Goal: Check status: Check status

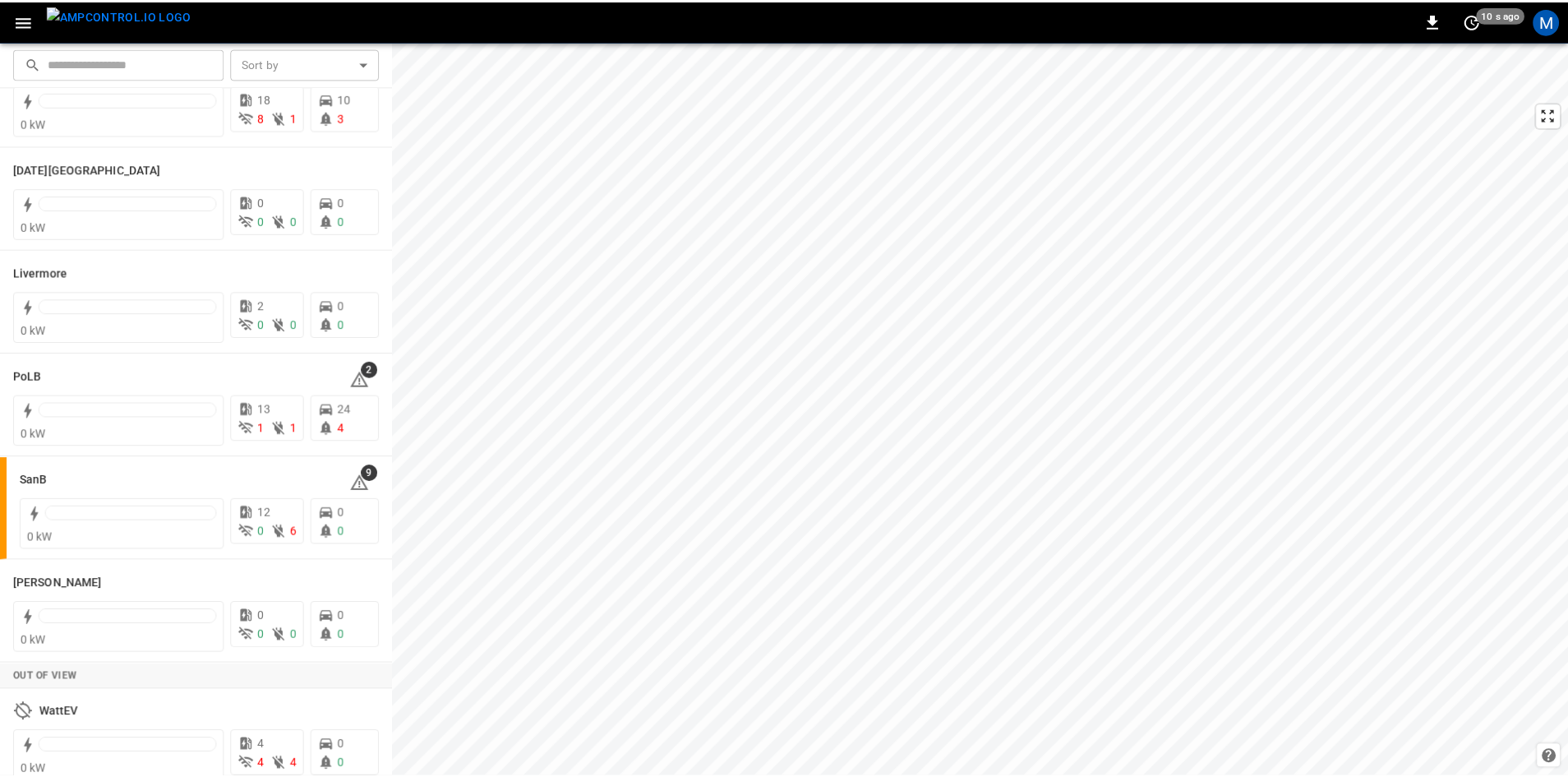
scroll to position [291, 0]
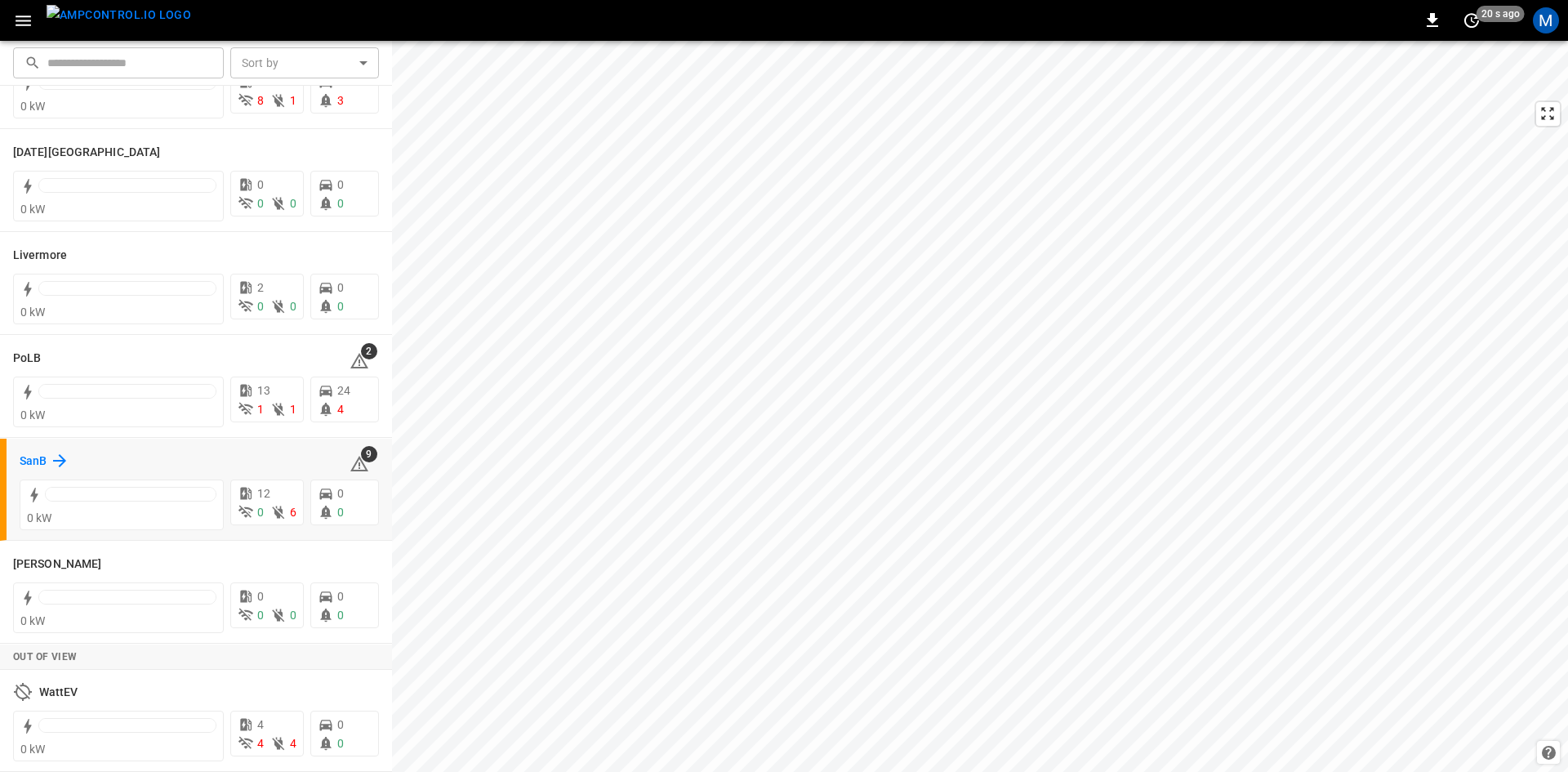
click at [40, 460] on h6 "SanB" at bounding box center [33, 461] width 27 height 18
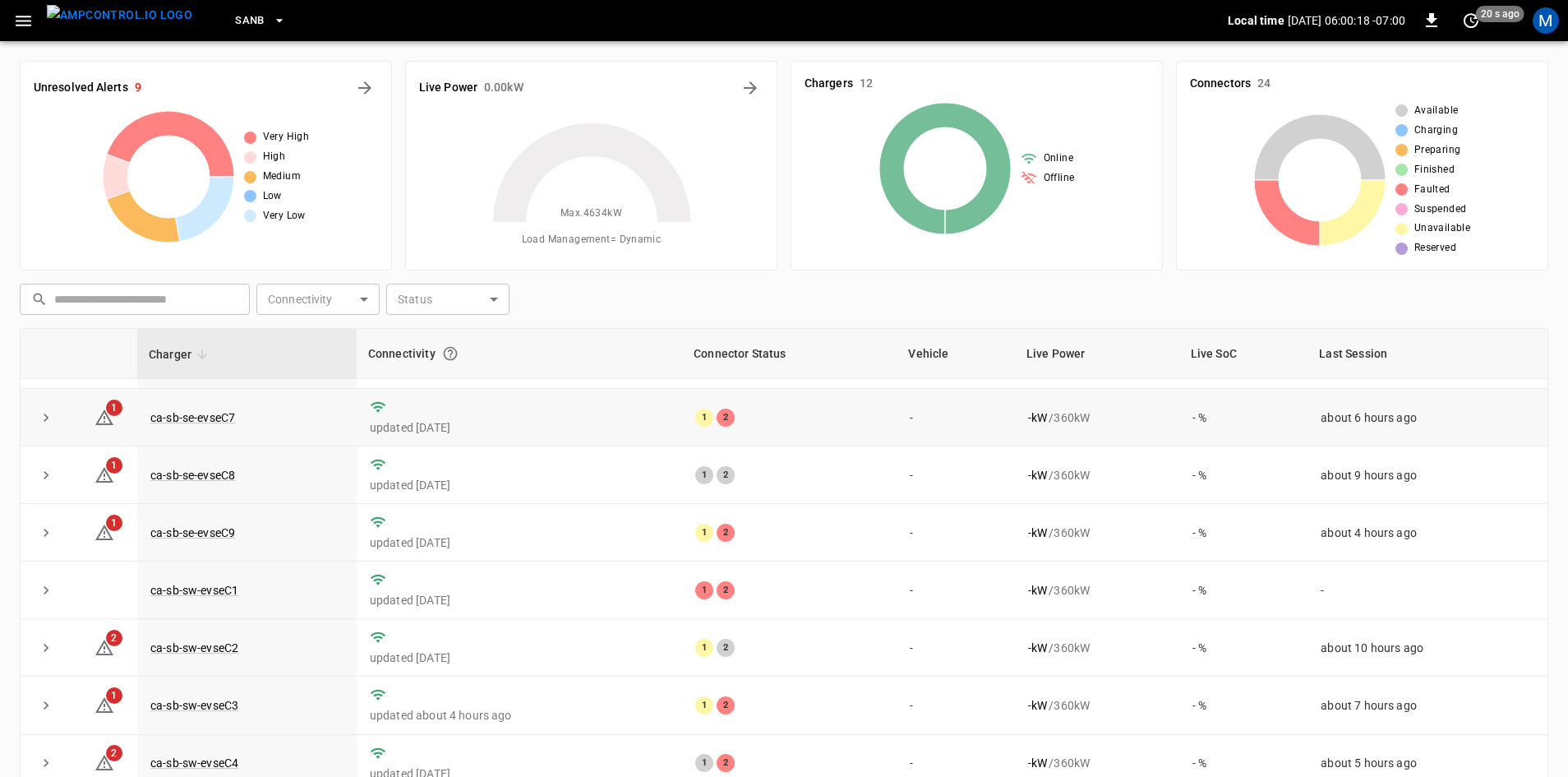
scroll to position [164, 0]
click at [222, 423] on link "ca-sb-se-evseC7" at bounding box center [193, 416] width 91 height 20
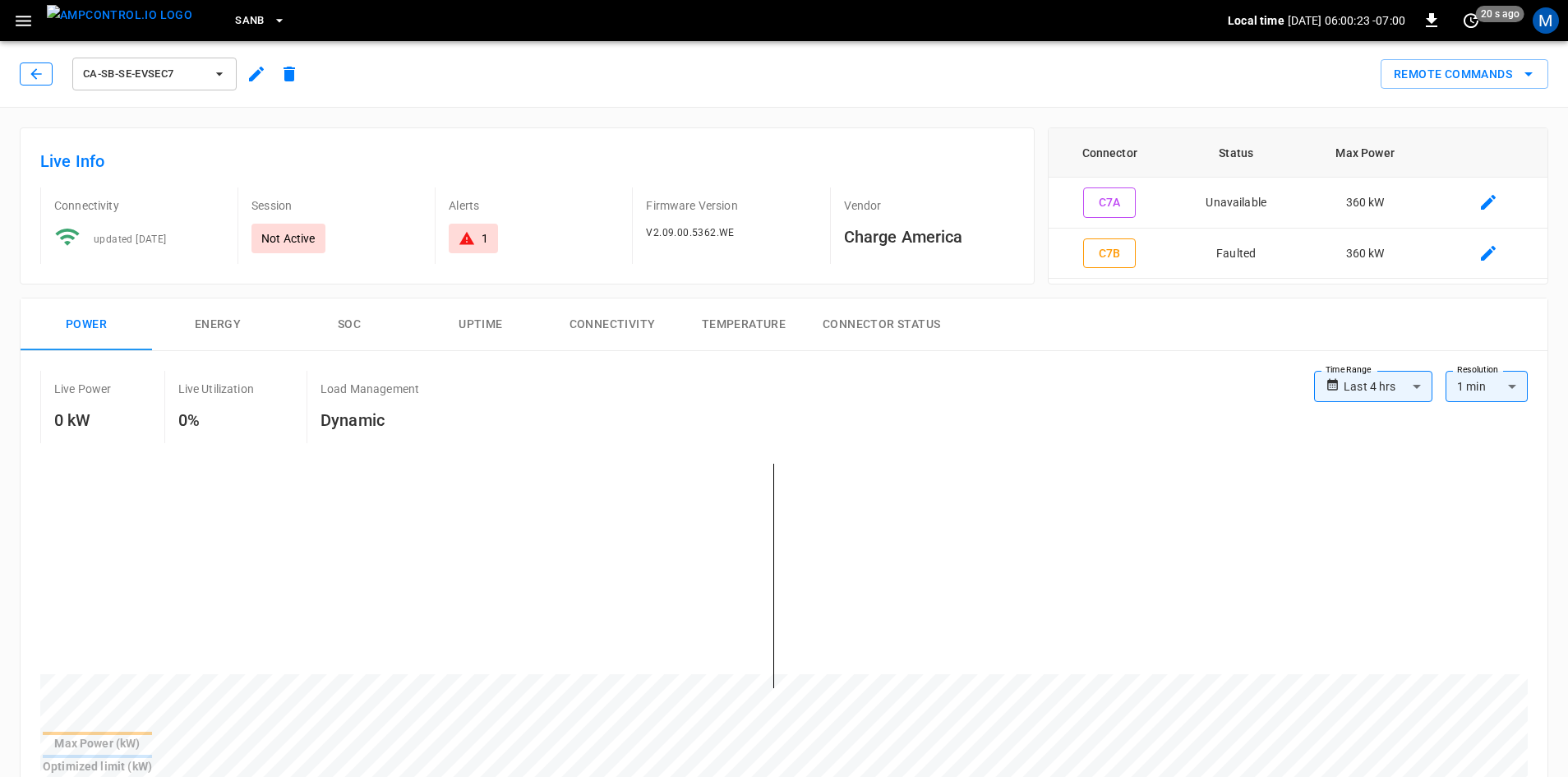
click at [45, 83] on button "button" at bounding box center [35, 74] width 32 height 23
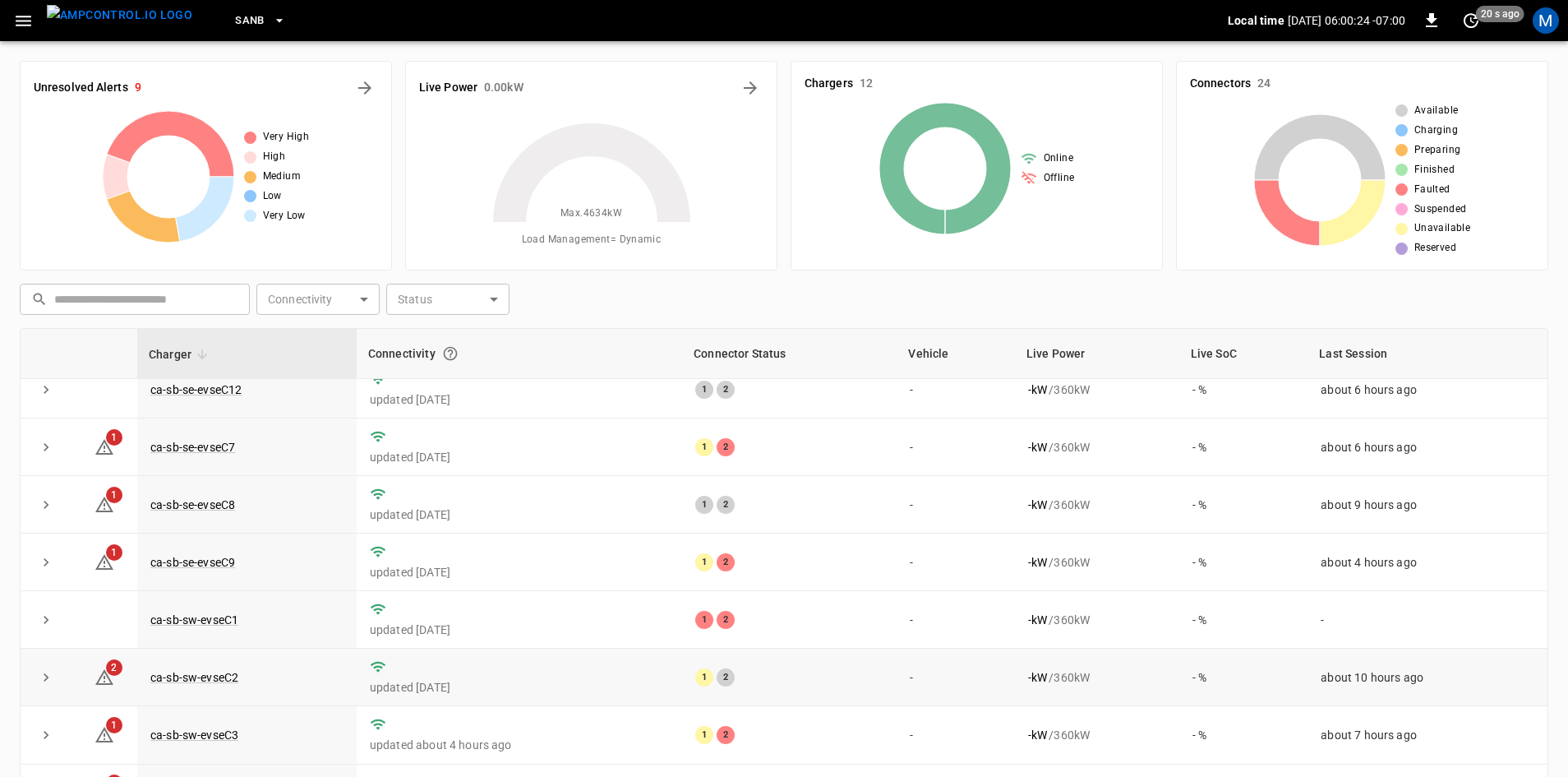
scroll to position [164, 0]
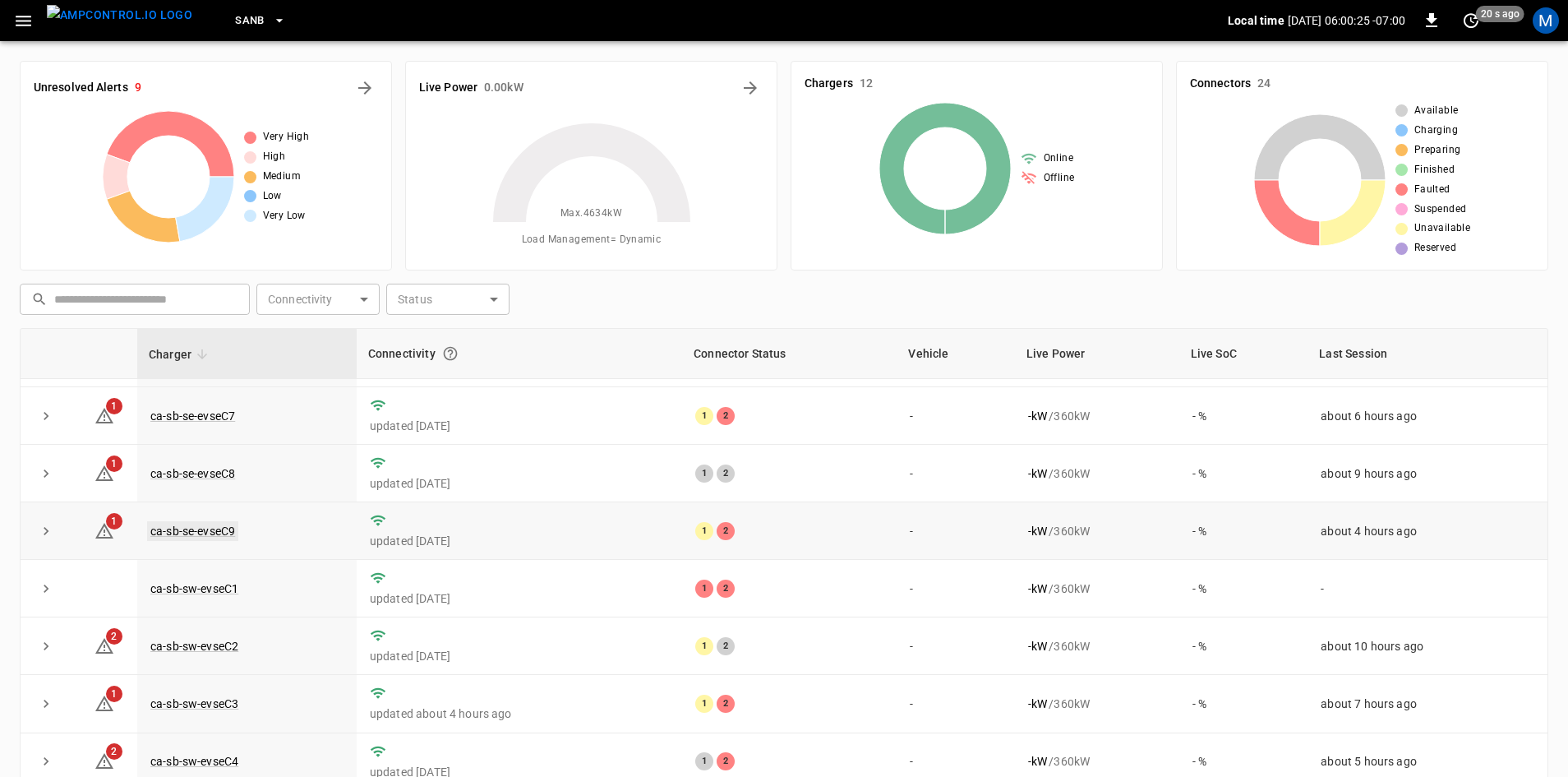
click at [212, 537] on link "ca-sb-se-evseC9" at bounding box center [193, 531] width 91 height 20
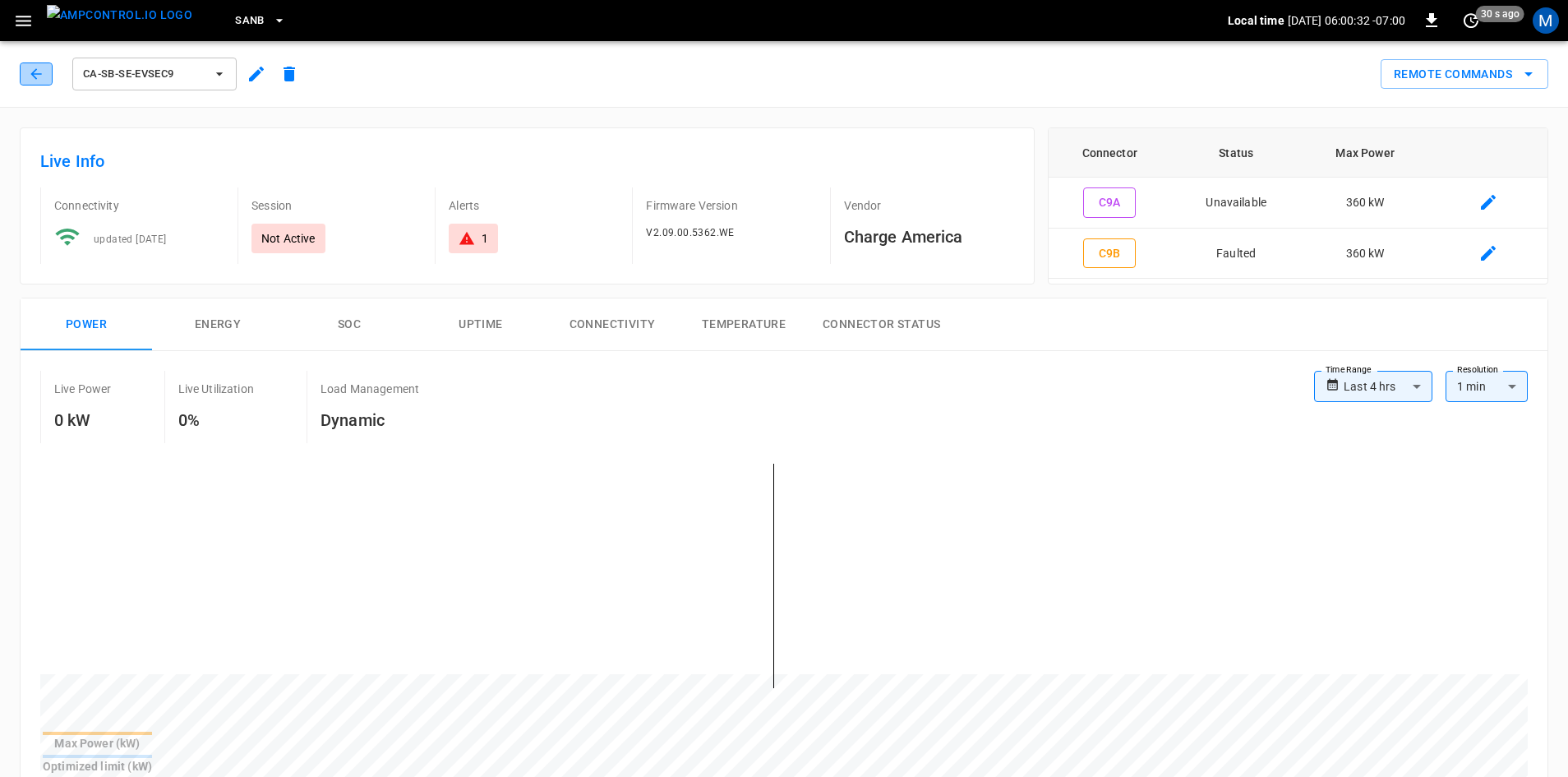
click at [39, 77] on icon "button" at bounding box center [35, 74] width 17 height 17
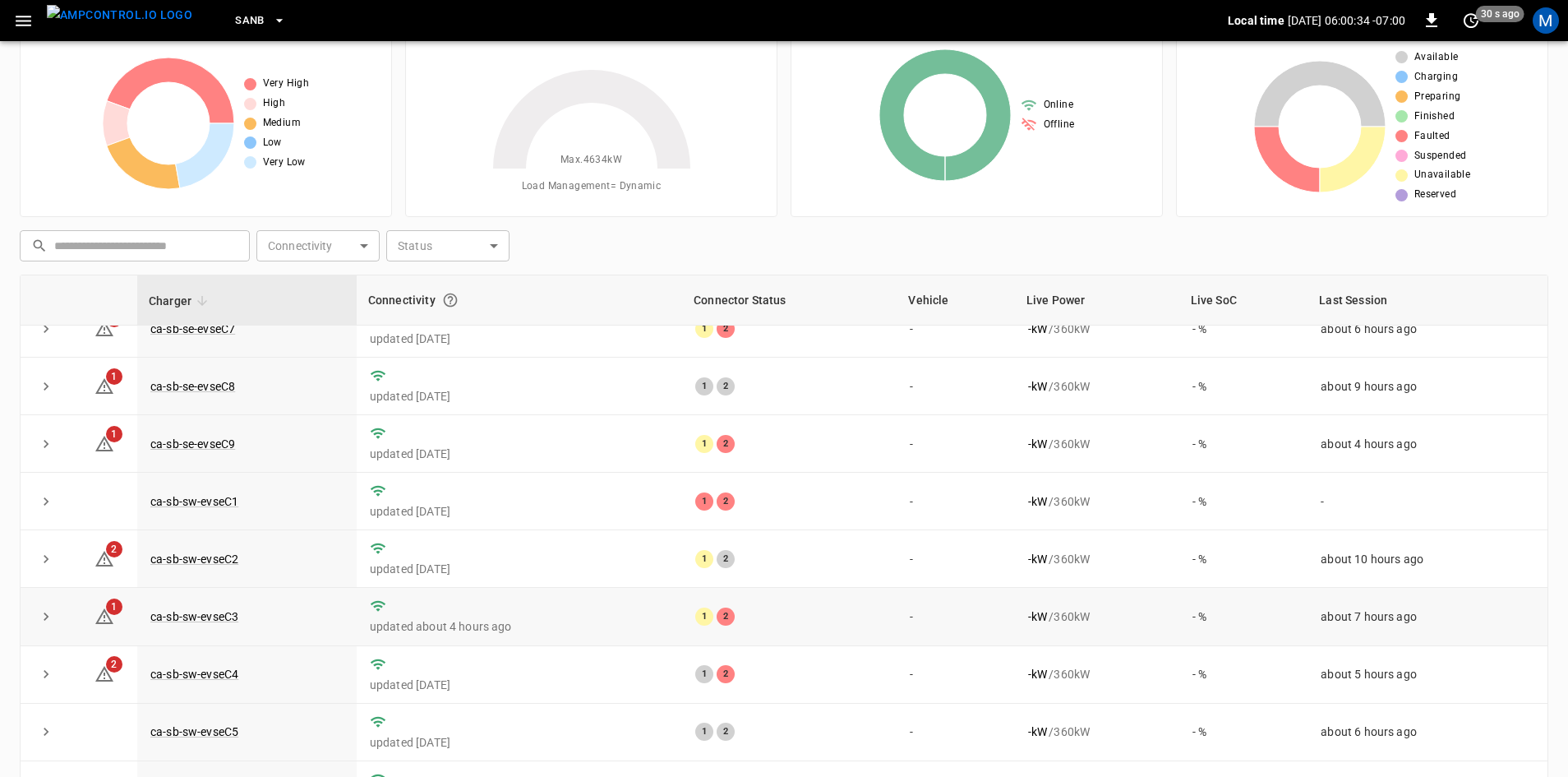
scroll to position [83, 0]
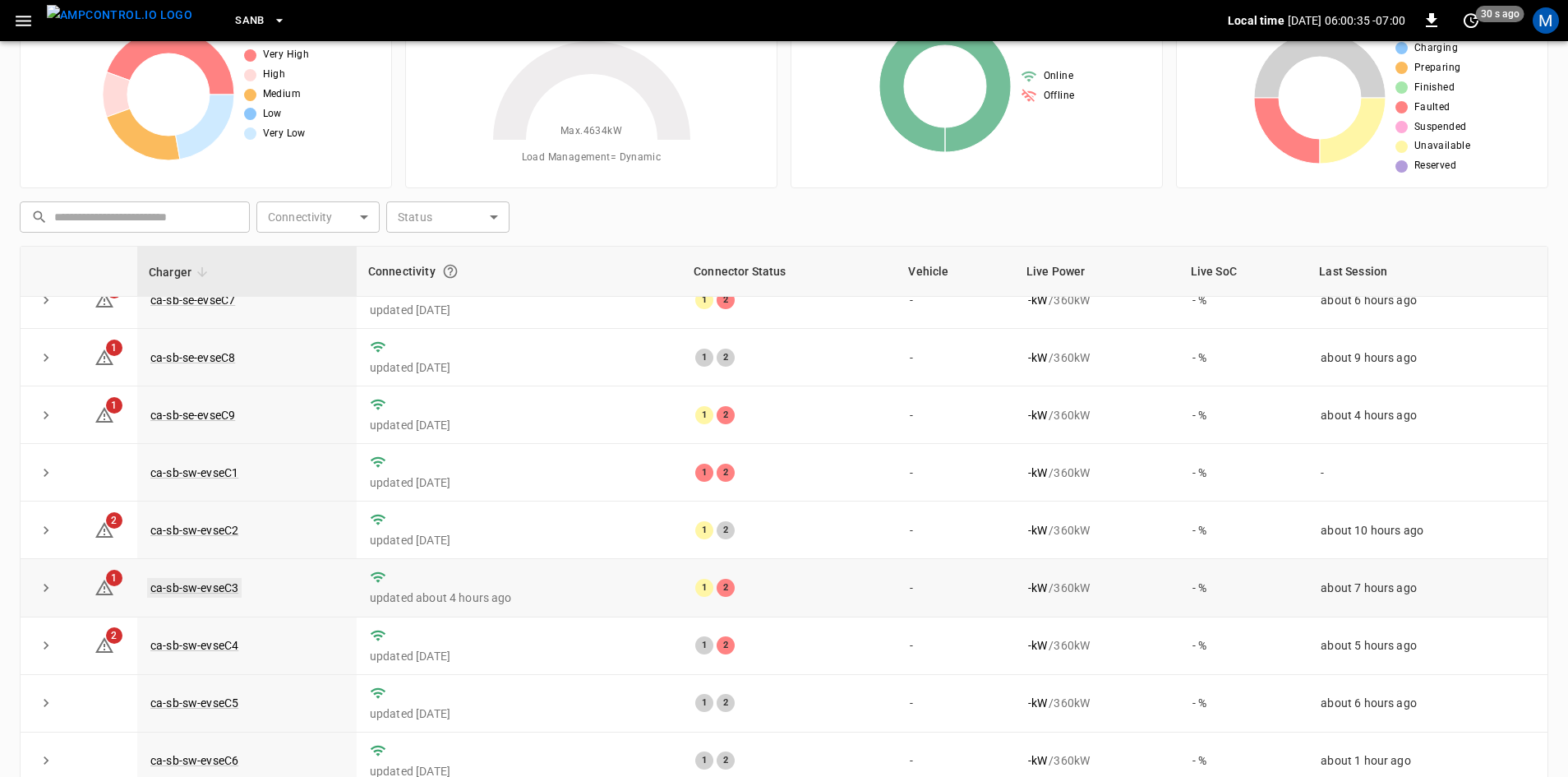
click at [221, 586] on link "ca-sb-sw-evseC3" at bounding box center [195, 588] width 94 height 20
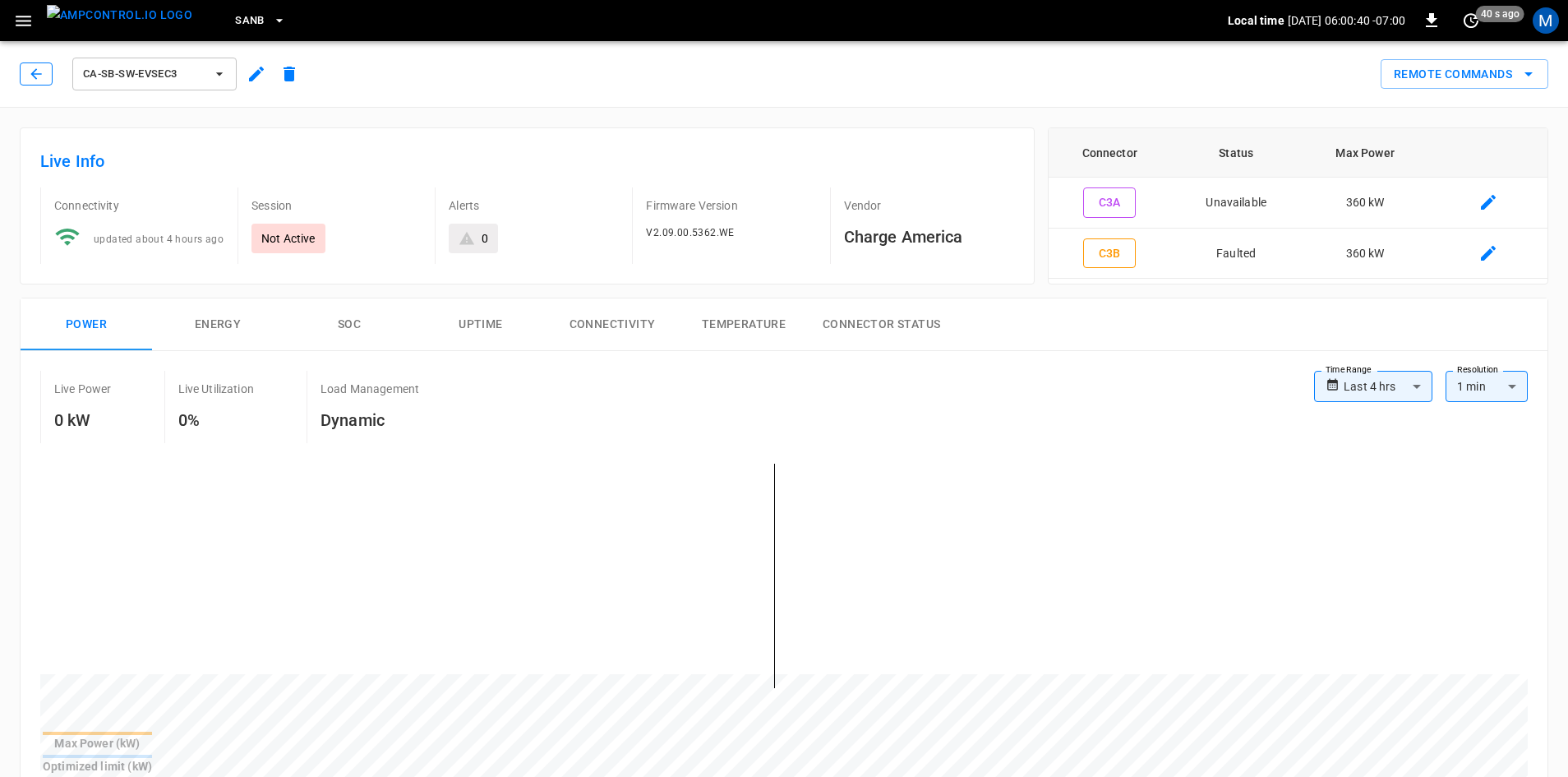
click at [29, 76] on icon "button" at bounding box center [35, 74] width 17 height 17
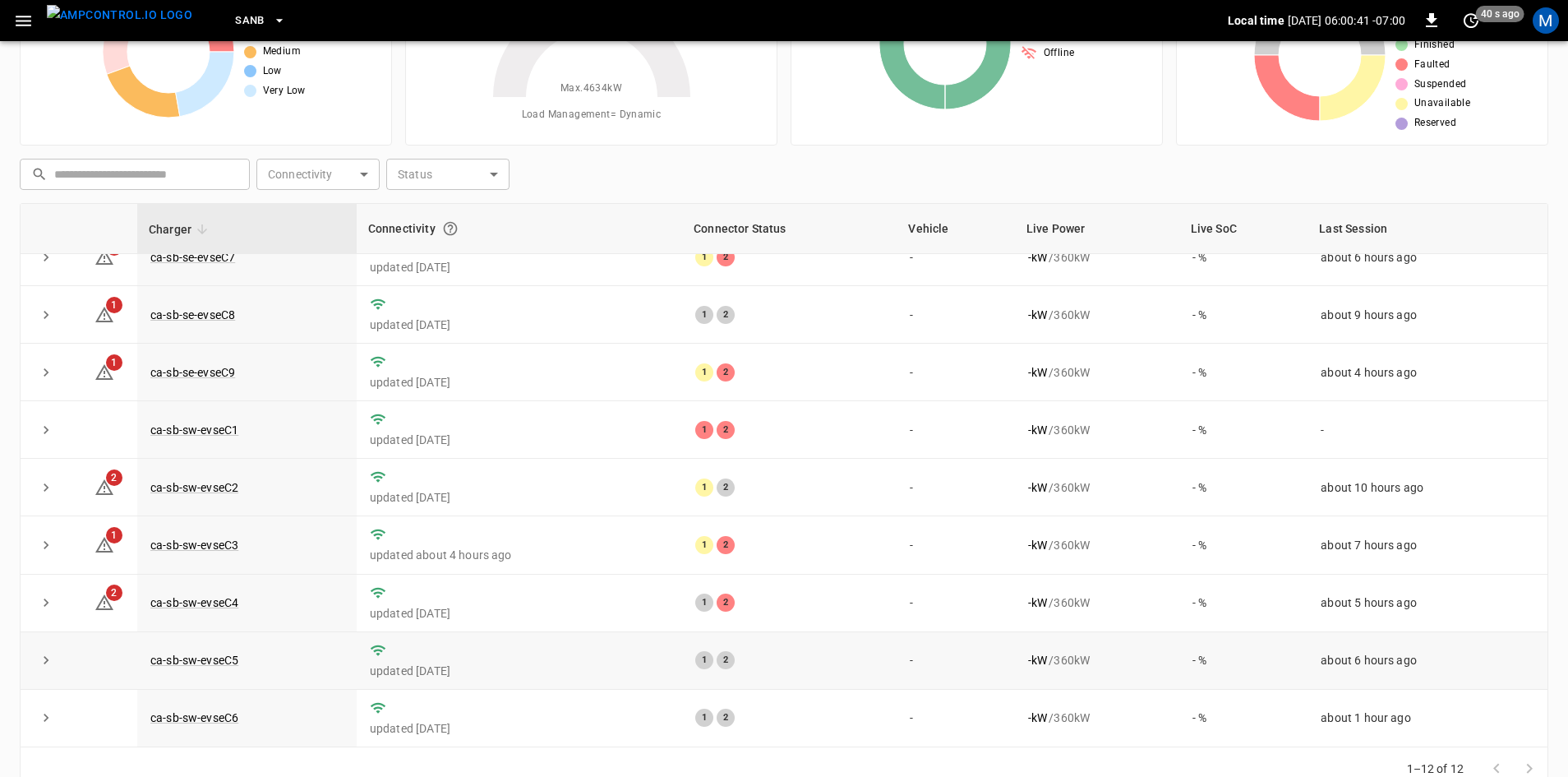
scroll to position [158, 0]
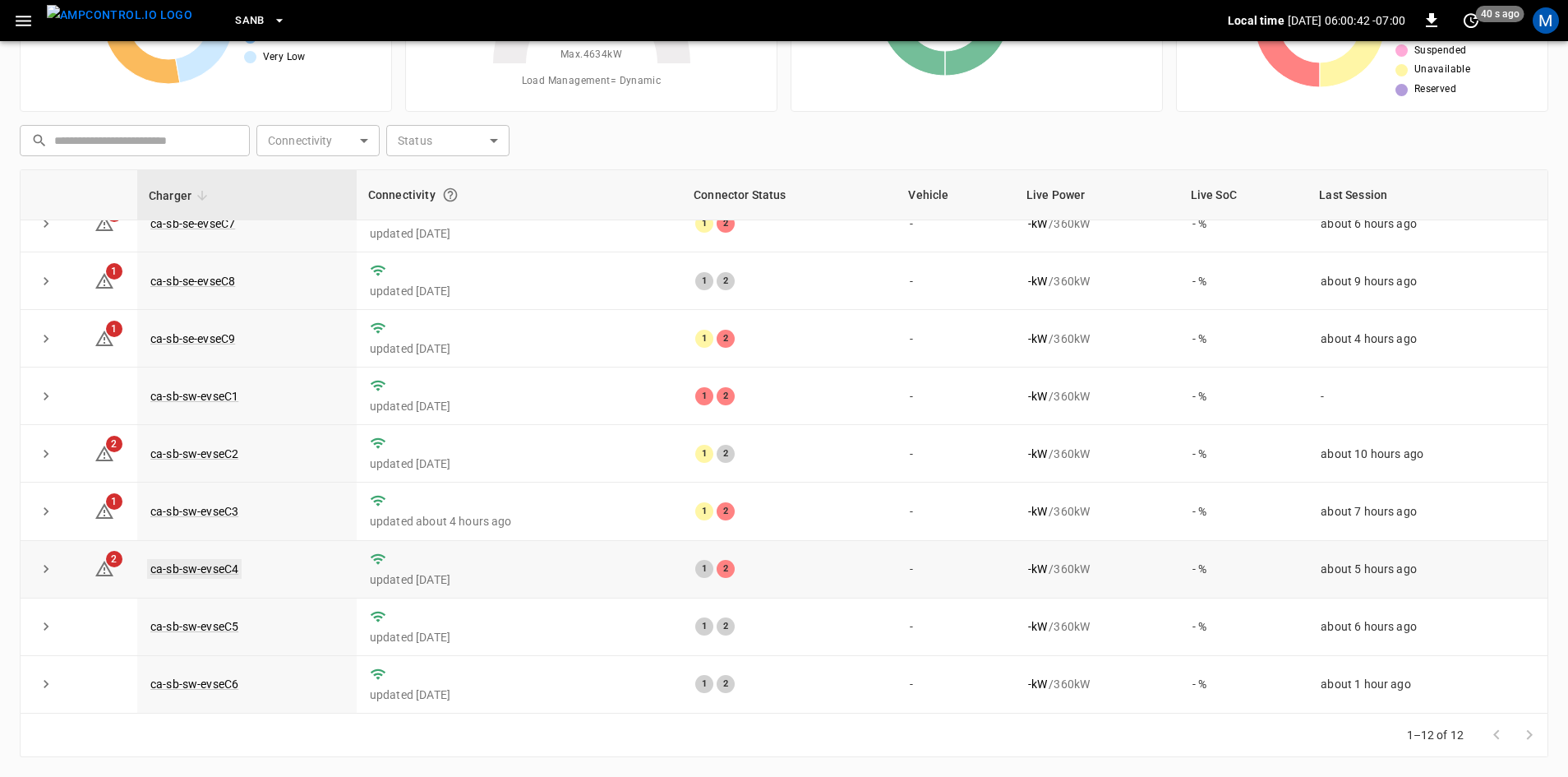
click at [217, 567] on link "ca-sb-sw-evseC4" at bounding box center [195, 569] width 94 height 20
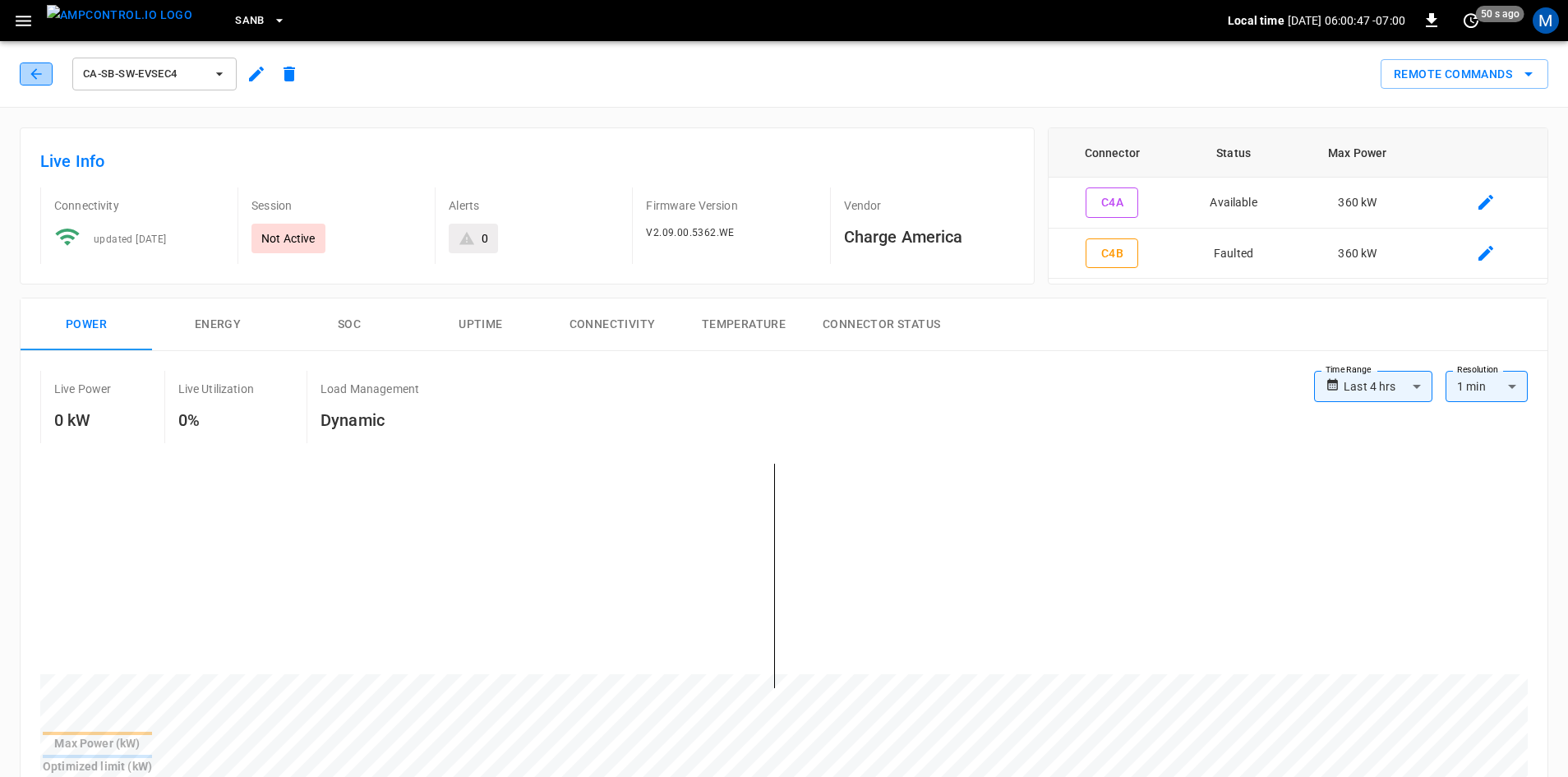
click at [37, 70] on icon "button" at bounding box center [35, 74] width 17 height 17
